Goal: Find specific page/section: Find specific page/section

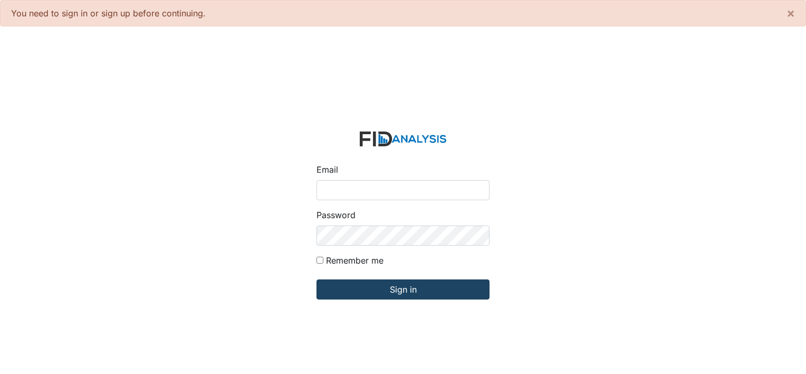
type input "[PERSON_NAME][EMAIL_ADDRESS][DOMAIN_NAME]"
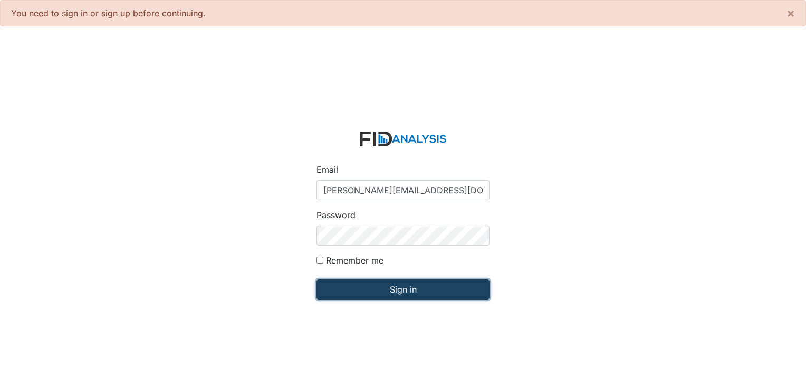
click at [403, 293] on input "Sign in" at bounding box center [403, 289] width 173 height 20
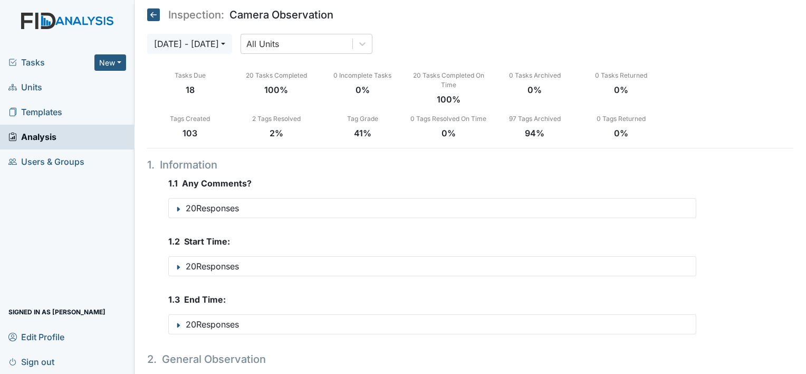
click at [36, 89] on span "Units" at bounding box center [25, 87] width 34 height 16
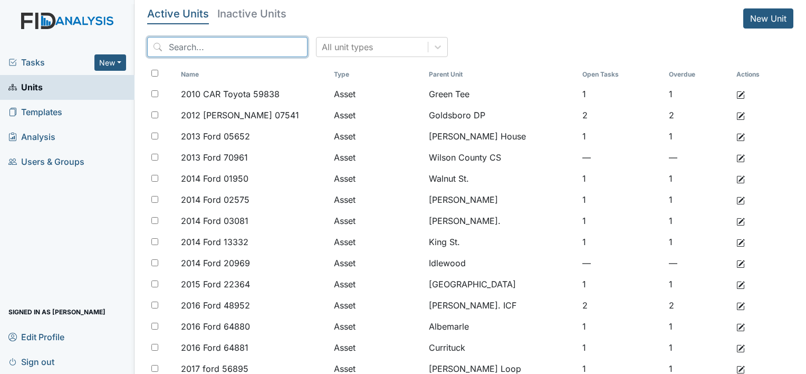
click at [244, 45] on input "search" at bounding box center [227, 47] width 160 height 20
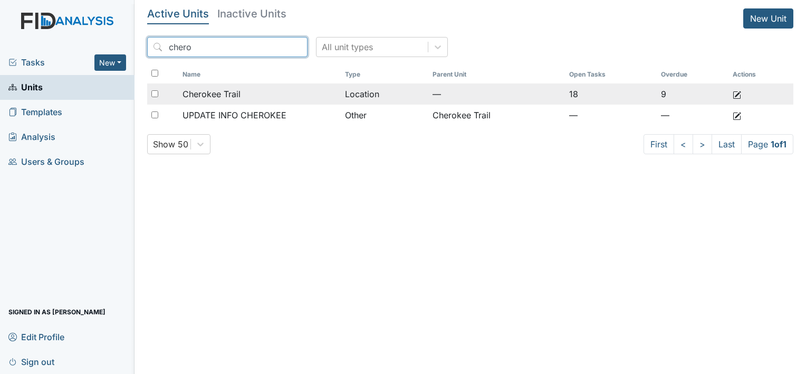
type input "chero"
drag, startPoint x: 256, startPoint y: 93, endPoint x: 233, endPoint y: 94, distance: 23.2
click at [233, 94] on div "Cherokee Trail" at bounding box center [260, 94] width 154 height 13
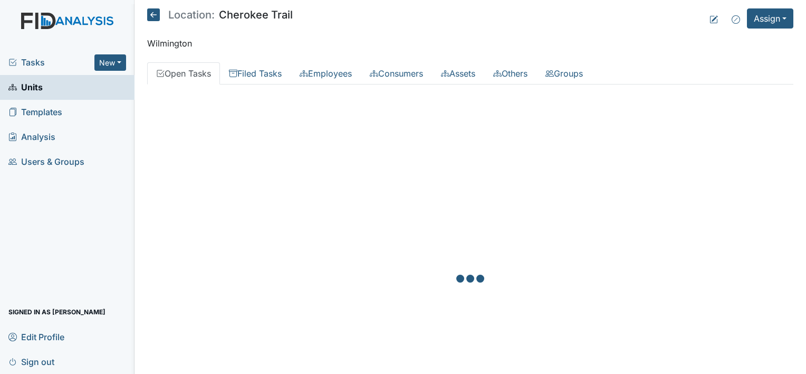
click at [228, 93] on div at bounding box center [470, 280] width 646 height 374
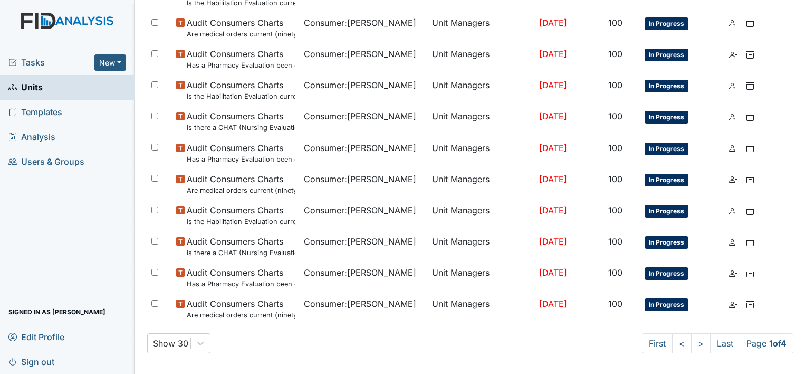
scroll to position [756, 0]
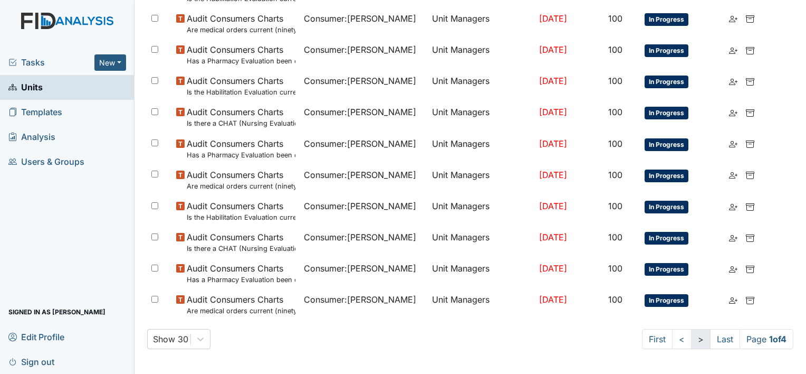
click at [691, 338] on link ">" at bounding box center [701, 339] width 20 height 20
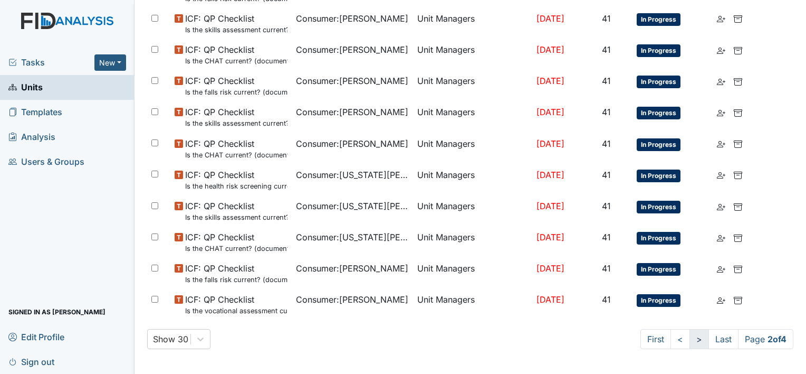
click at [690, 338] on link ">" at bounding box center [700, 339] width 20 height 20
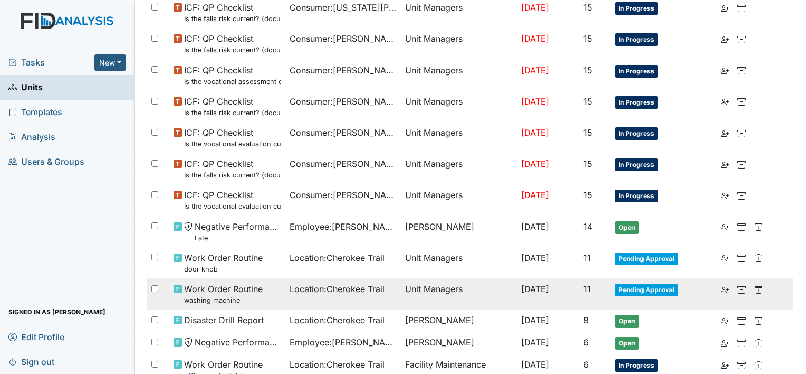
scroll to position [737, 0]
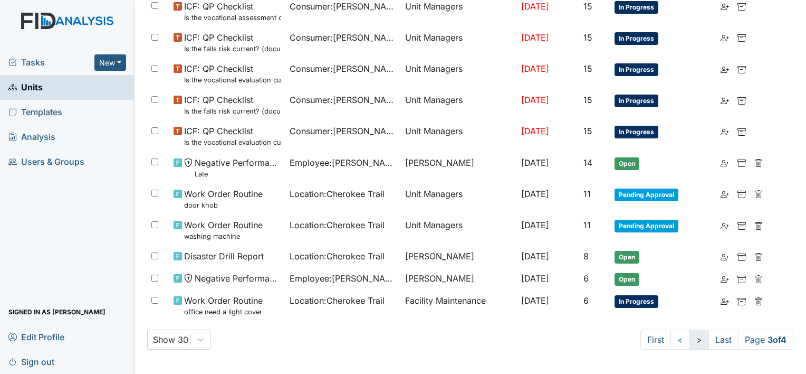
click at [690, 343] on link ">" at bounding box center [700, 339] width 20 height 20
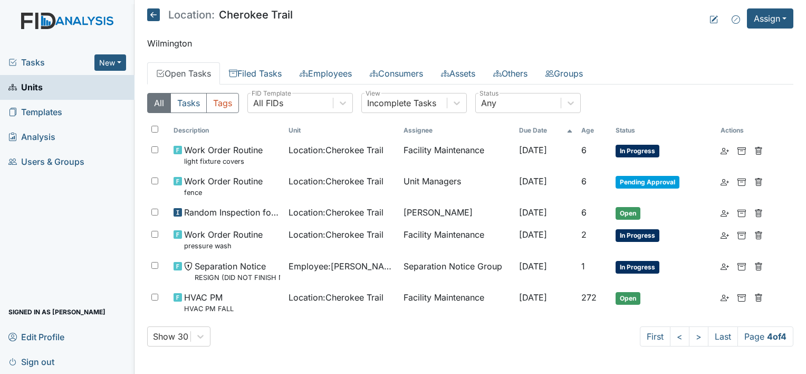
click at [32, 84] on span "Units" at bounding box center [25, 87] width 34 height 16
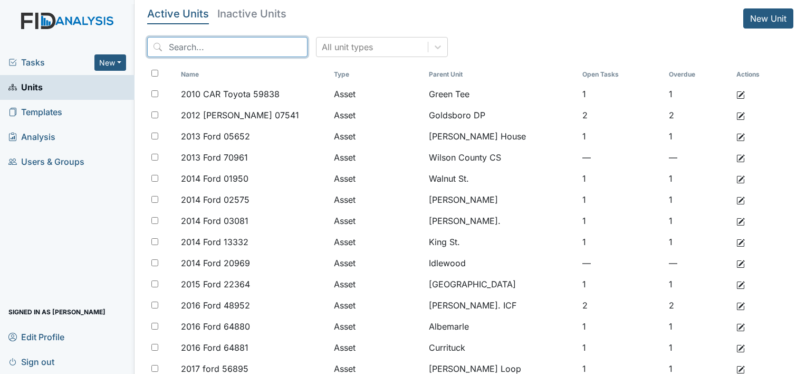
click at [242, 46] on input "search" at bounding box center [227, 47] width 160 height 20
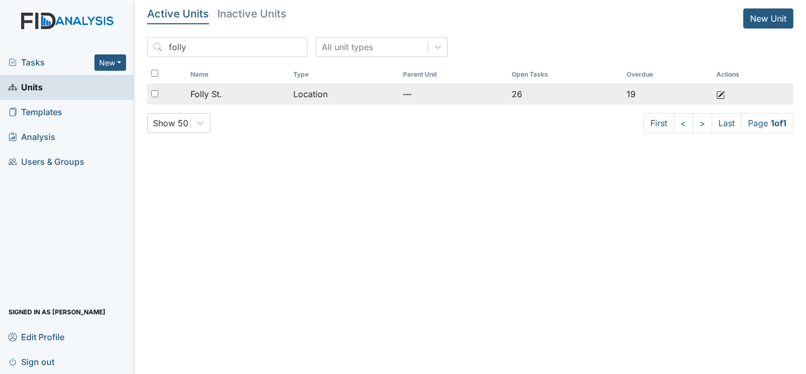
click at [216, 94] on span "Folly St." at bounding box center [206, 94] width 32 height 13
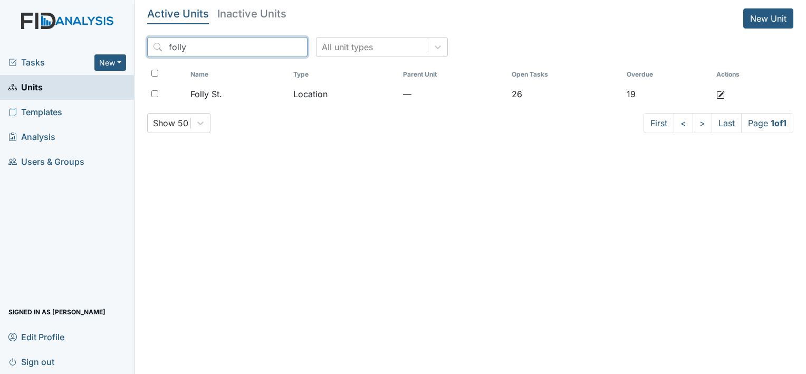
drag, startPoint x: 222, startPoint y: 46, endPoint x: 142, endPoint y: 39, distance: 80.1
click at [145, 39] on main "Active Units Inactive Units New Unit folly All unit types Name Type Parent Unit…" at bounding box center [471, 187] width 672 height 374
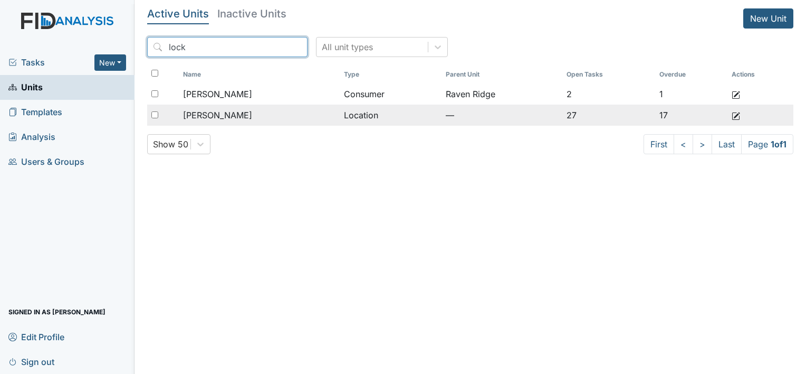
type input "lock"
click at [202, 117] on span "[PERSON_NAME]" at bounding box center [217, 115] width 69 height 13
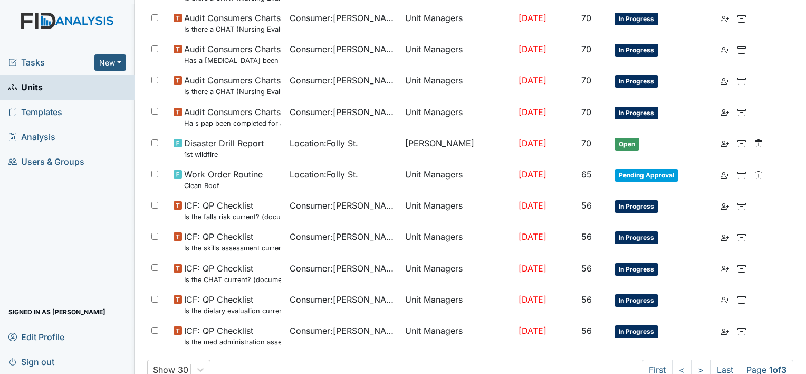
scroll to position [680, 0]
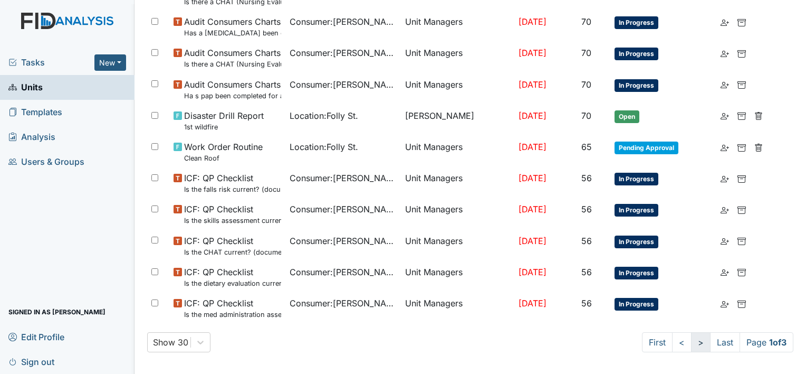
click at [691, 338] on link ">" at bounding box center [701, 342] width 20 height 20
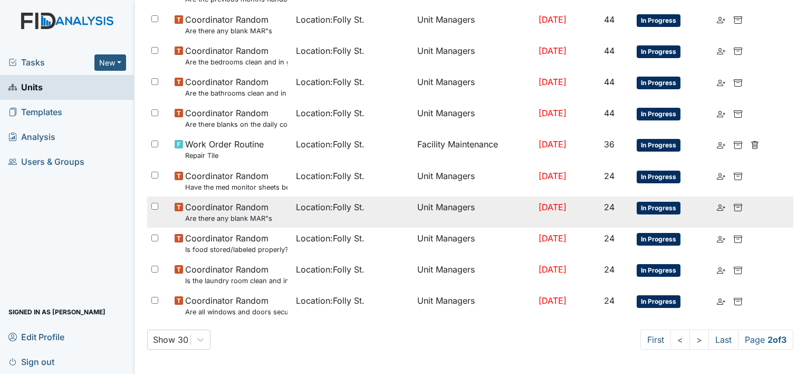
scroll to position [747, 0]
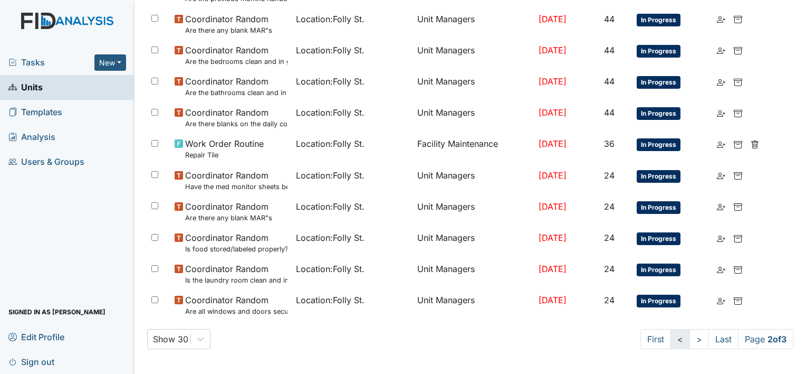
drag, startPoint x: 687, startPoint y: 341, endPoint x: 673, endPoint y: 333, distance: 16.1
click at [690, 341] on link ">" at bounding box center [700, 339] width 20 height 20
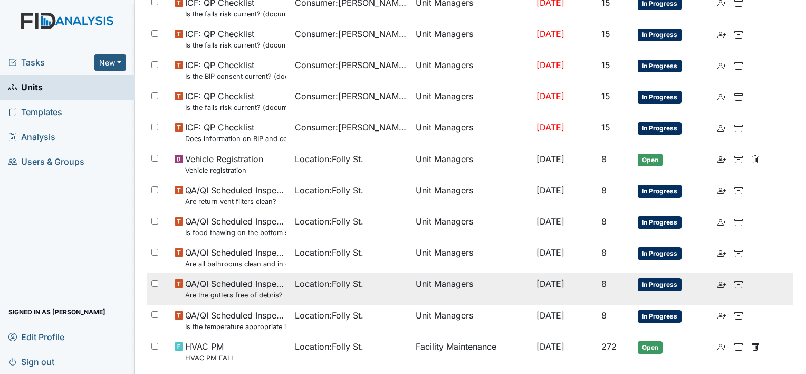
scroll to position [606, 0]
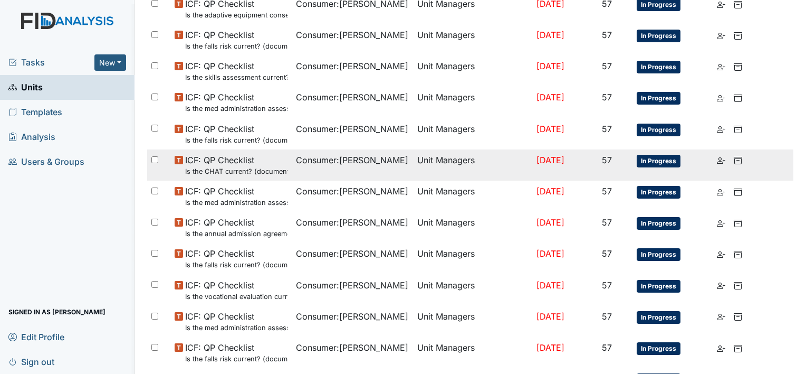
scroll to position [690, 0]
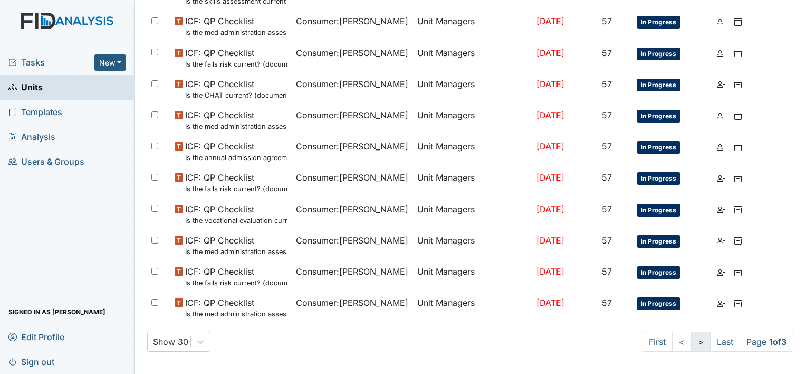
click at [691, 335] on link ">" at bounding box center [701, 341] width 20 height 20
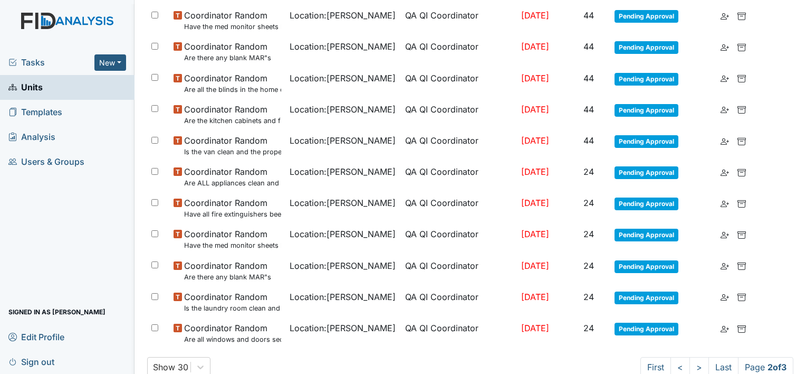
scroll to position [633, 0]
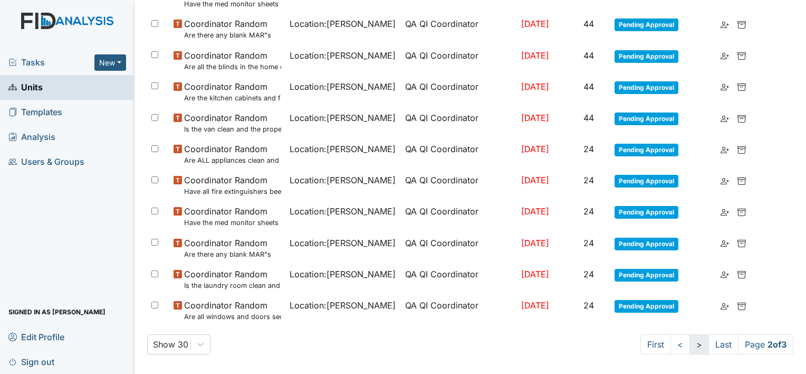
click at [690, 341] on link ">" at bounding box center [700, 344] width 20 height 20
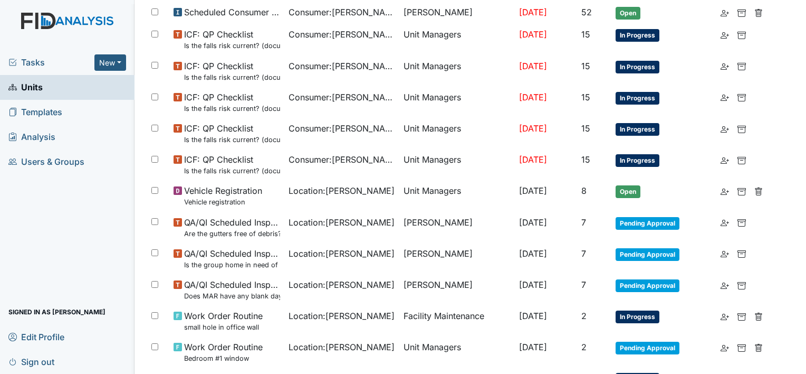
scroll to position [512, 0]
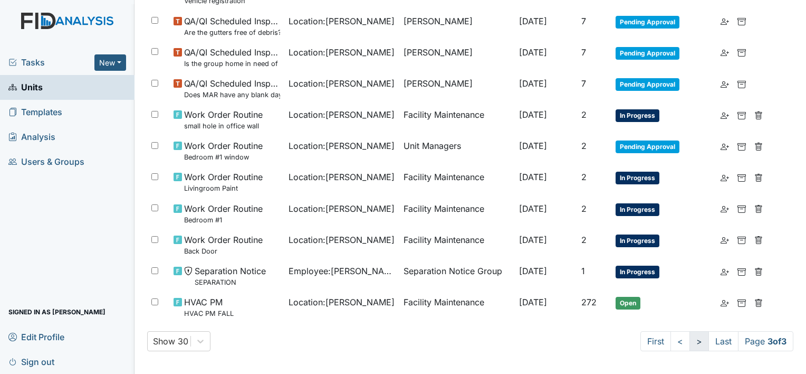
click at [690, 339] on link ">" at bounding box center [700, 341] width 20 height 20
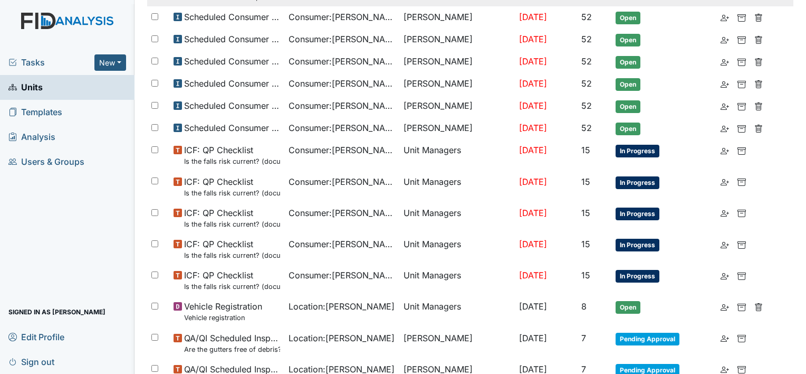
scroll to position [0, 0]
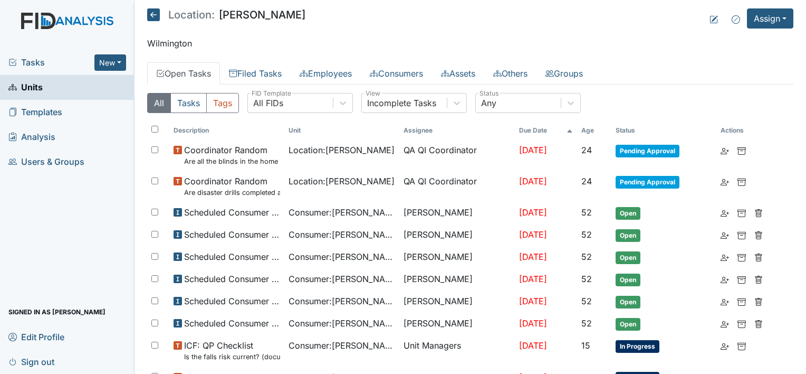
click at [40, 83] on span "Units" at bounding box center [25, 87] width 34 height 16
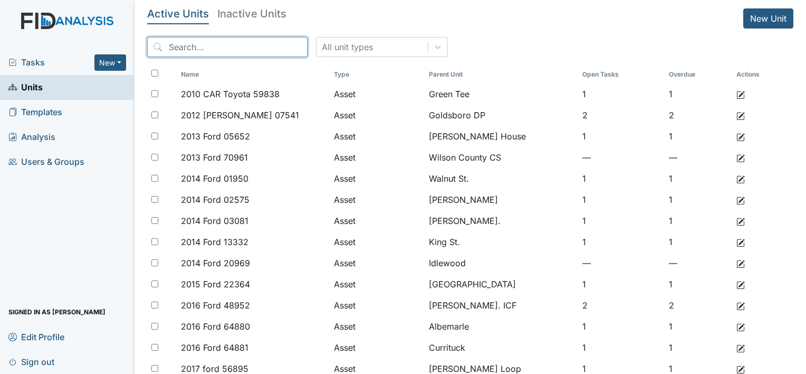
click at [201, 50] on input "search" at bounding box center [227, 47] width 160 height 20
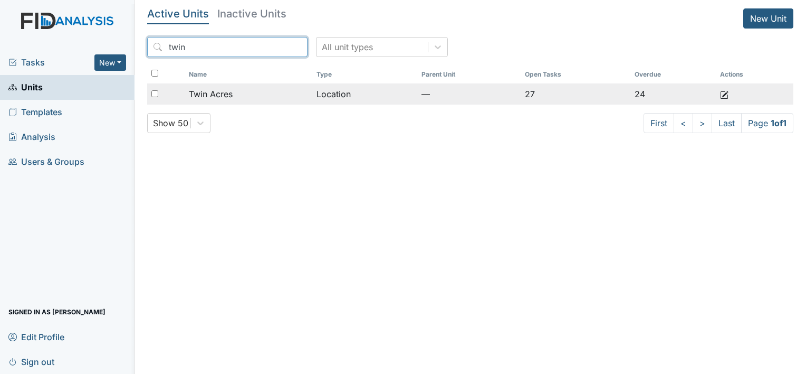
type input "twin"
click at [211, 91] on span "Twin Acres" at bounding box center [211, 94] width 44 height 13
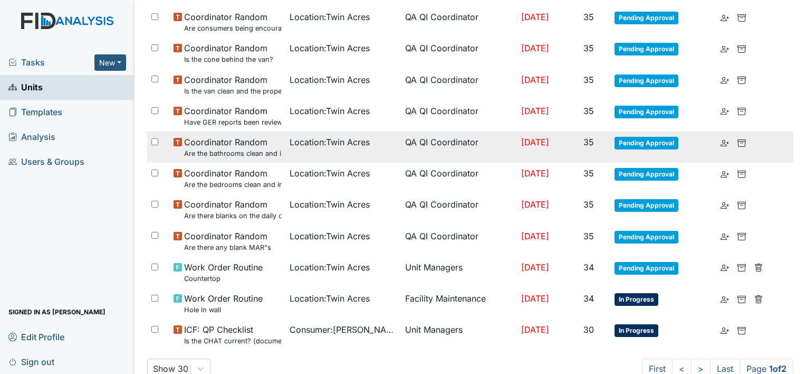
scroll to position [690, 0]
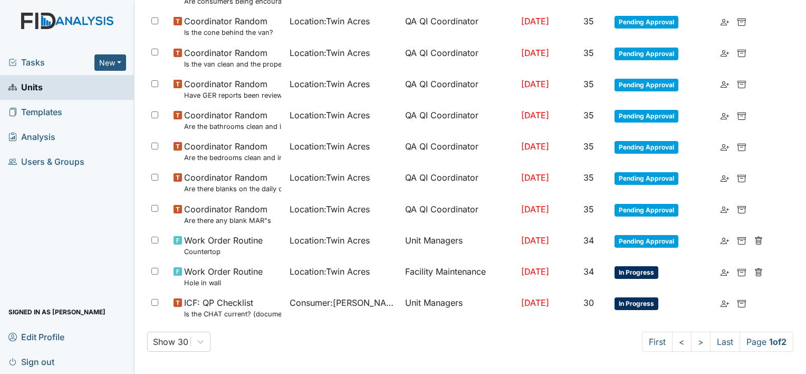
drag, startPoint x: 26, startPoint y: 88, endPoint x: 46, endPoint y: 87, distance: 20.1
click at [27, 88] on span "Units" at bounding box center [25, 87] width 34 height 16
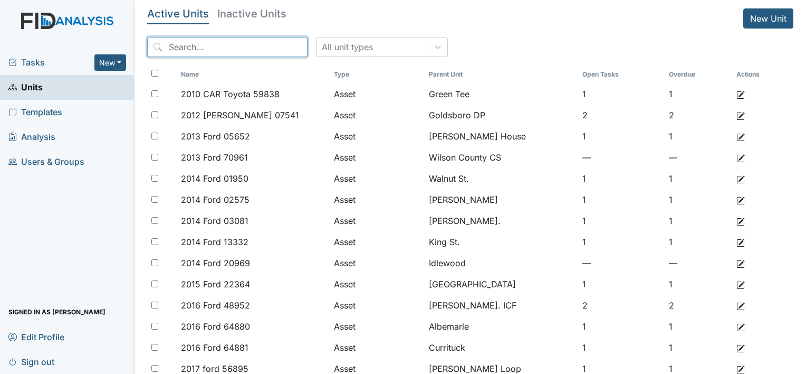
click at [243, 49] on input "search" at bounding box center [227, 47] width 160 height 20
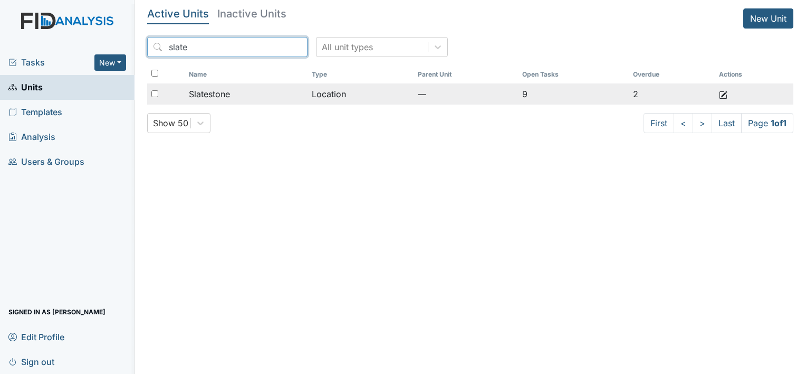
type input "slate"
click at [224, 87] on td "Slatestone" at bounding box center [246, 93] width 123 height 21
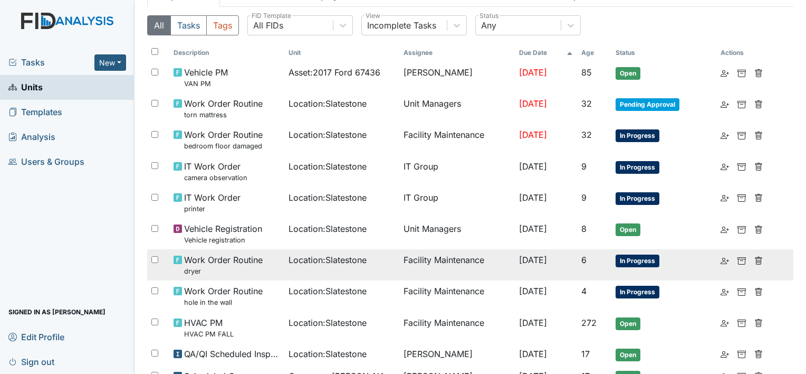
scroll to position [41, 0]
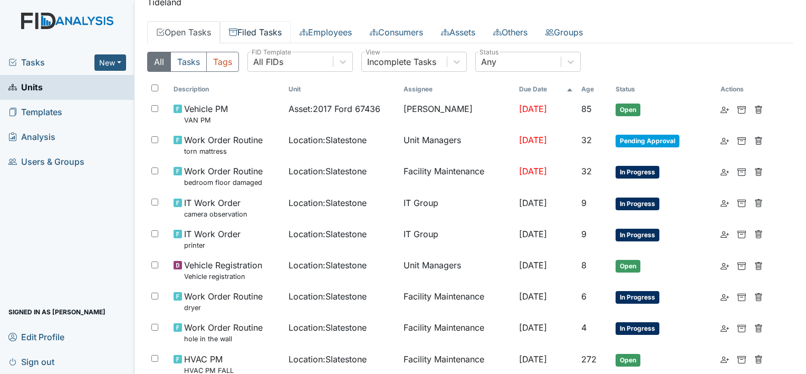
click at [264, 30] on link "Filed Tasks" at bounding box center [255, 32] width 71 height 22
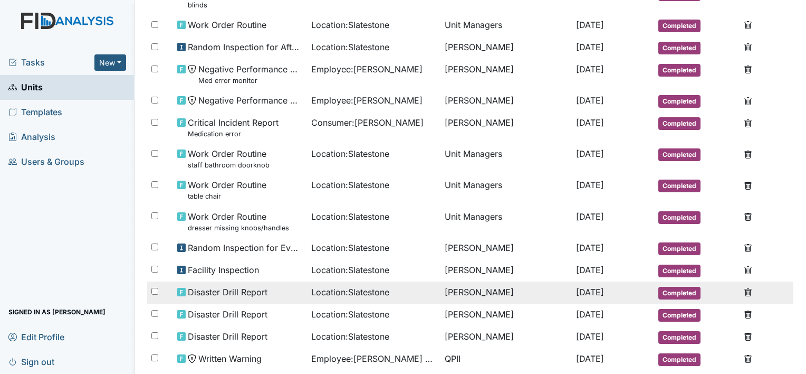
scroll to position [566, 0]
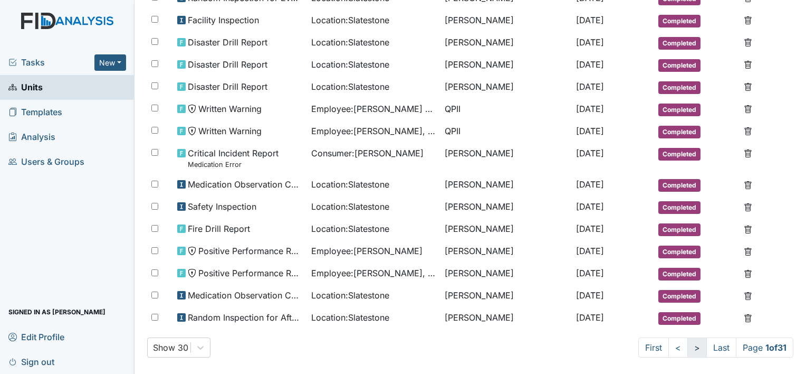
click at [690, 337] on link ">" at bounding box center [698, 347] width 20 height 20
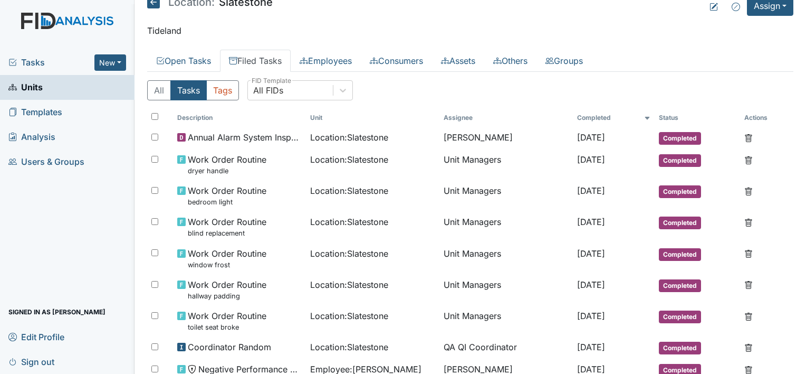
scroll to position [0, 0]
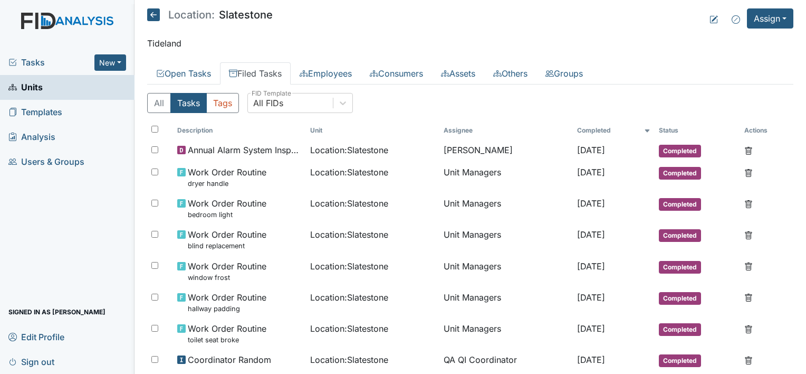
click at [32, 89] on span "Units" at bounding box center [25, 87] width 34 height 16
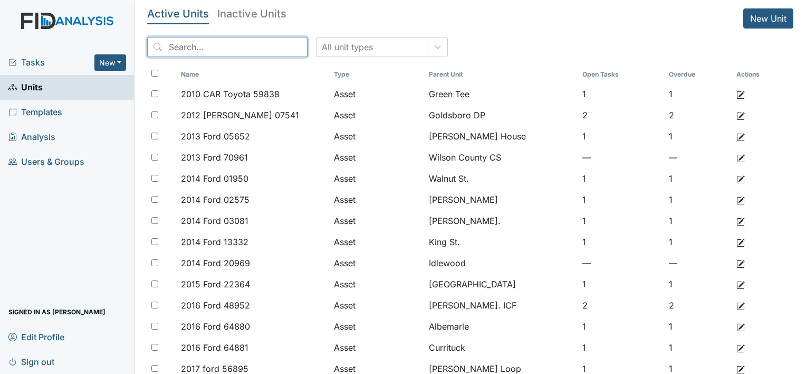
click at [226, 47] on input "search" at bounding box center [227, 47] width 160 height 20
